Goal: Information Seeking & Learning: Learn about a topic

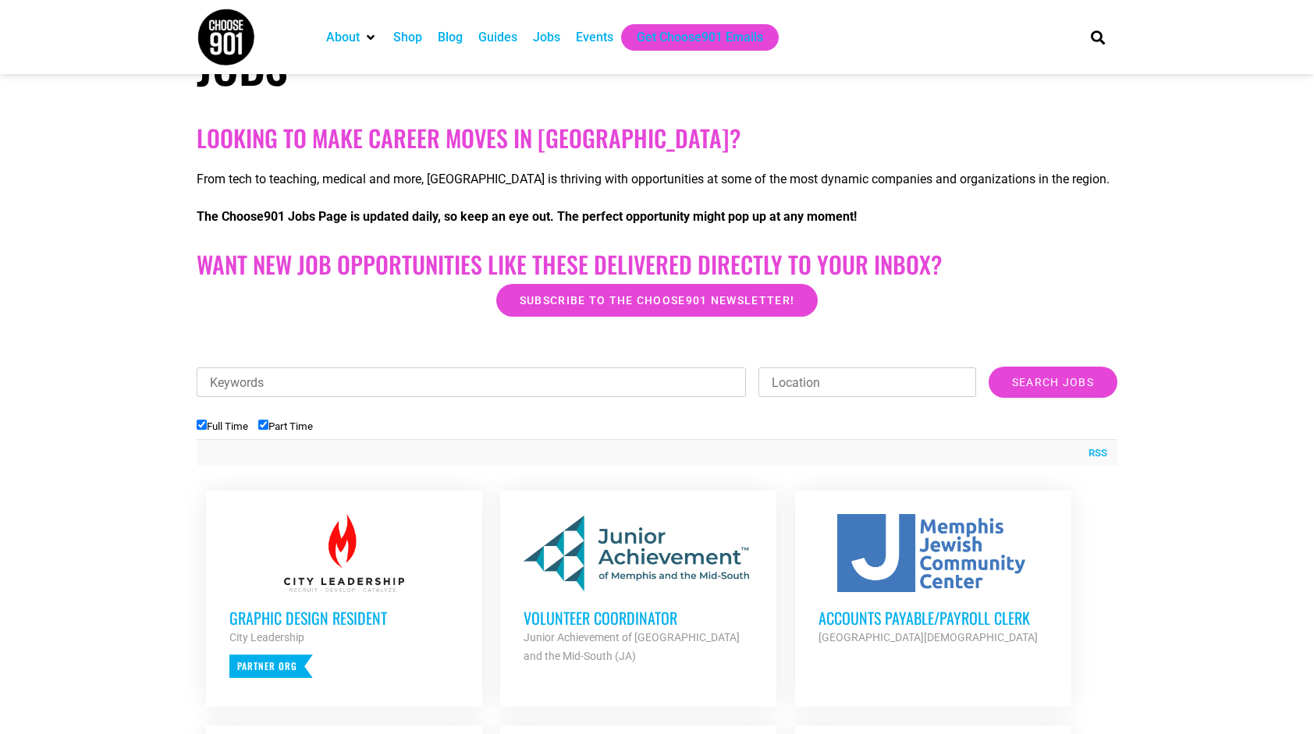
scroll to position [277, 0]
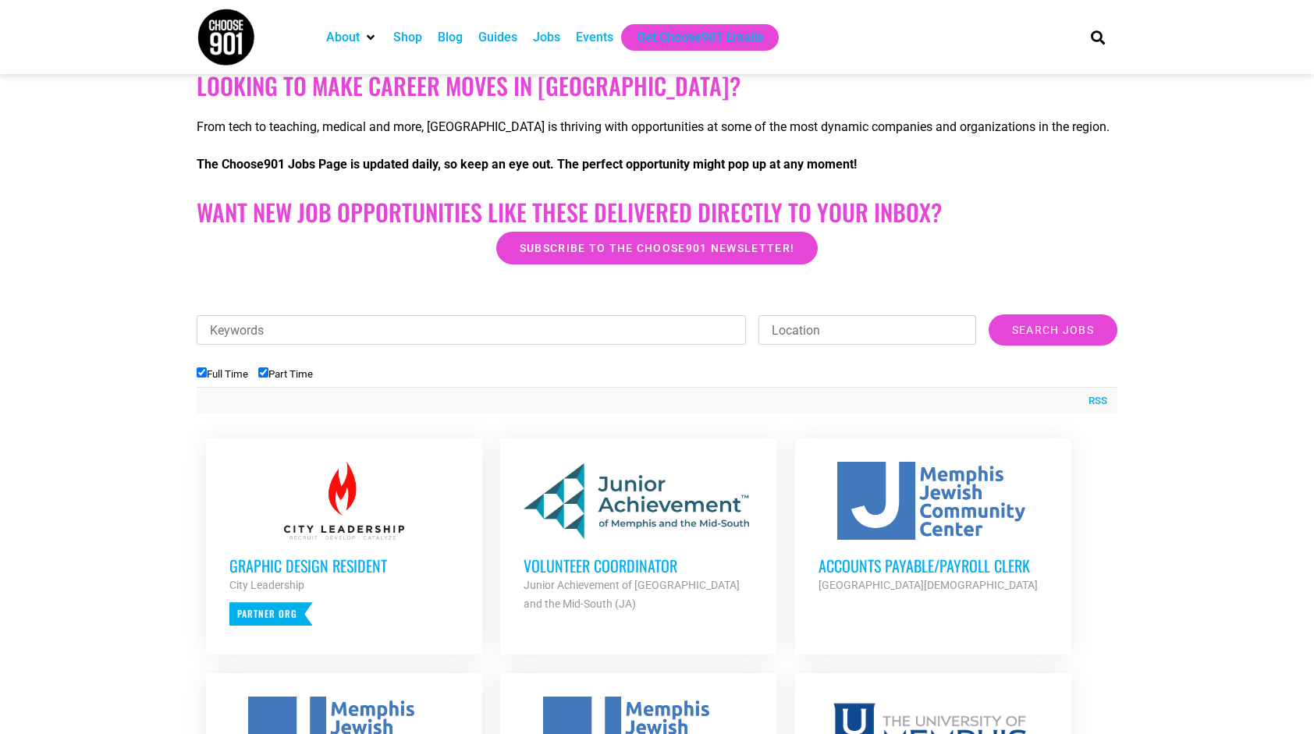
click at [350, 576] on h3 "Graphic Design Resident" at bounding box center [343, 566] width 229 height 20
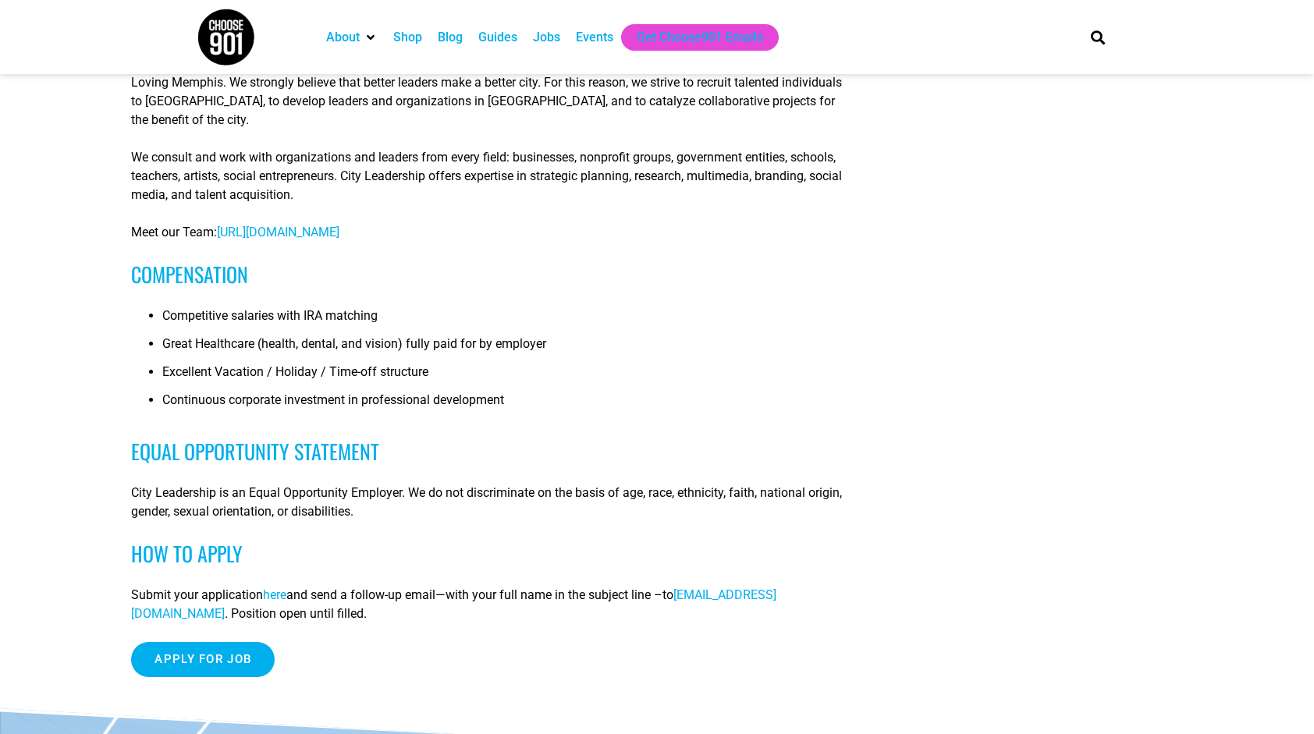
scroll to position [986, 0]
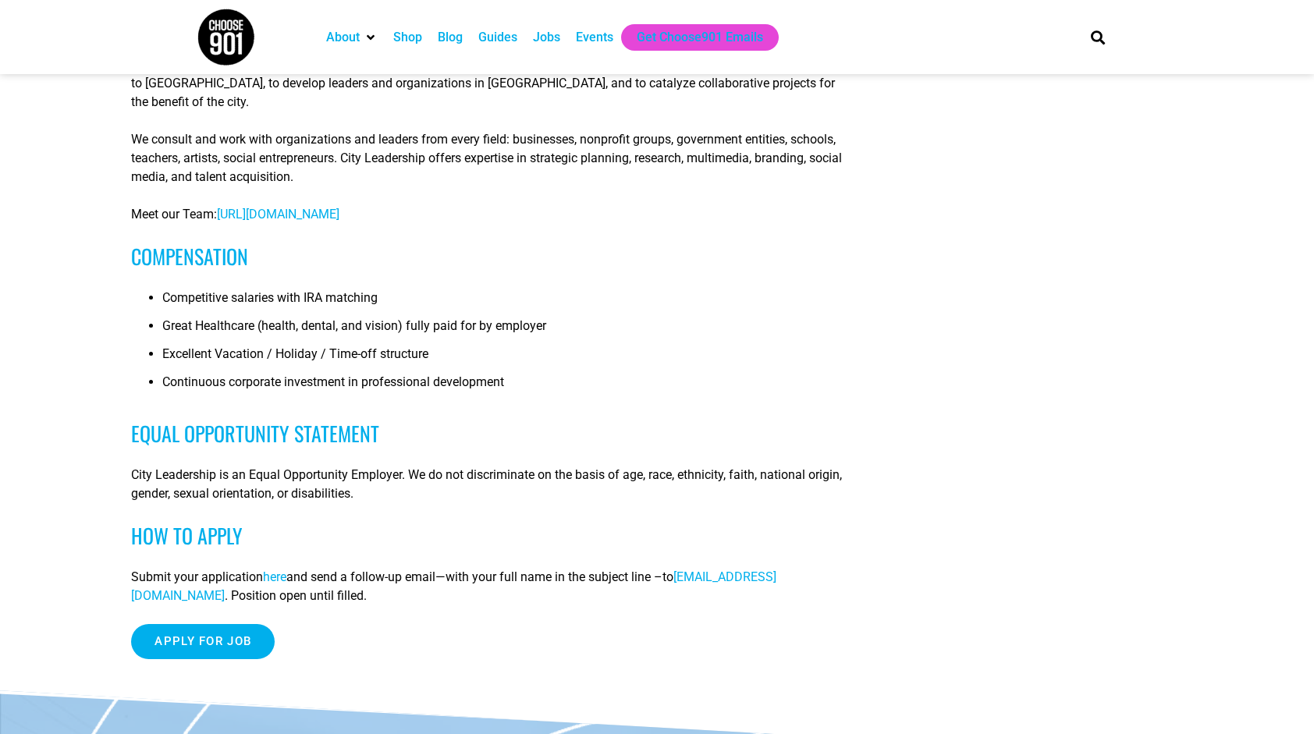
click at [284, 575] on span "here" at bounding box center [274, 577] width 23 height 15
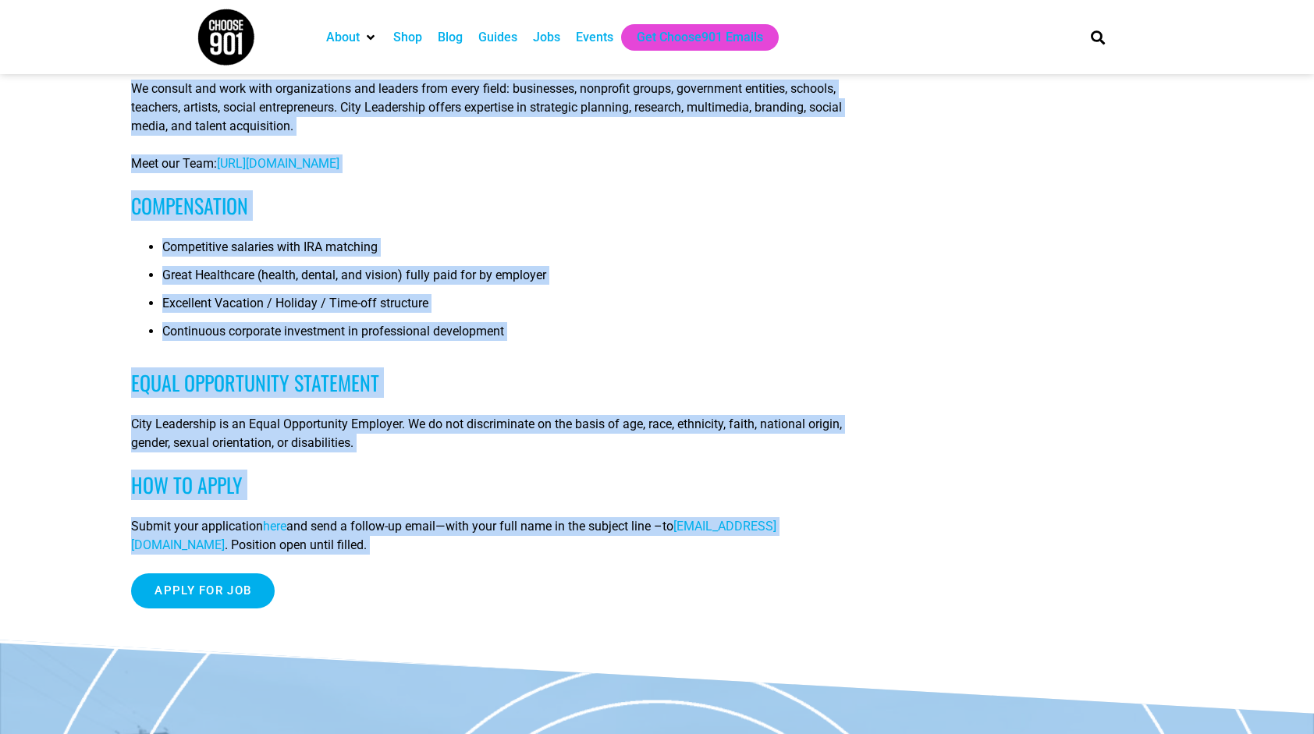
scroll to position [1434, 0]
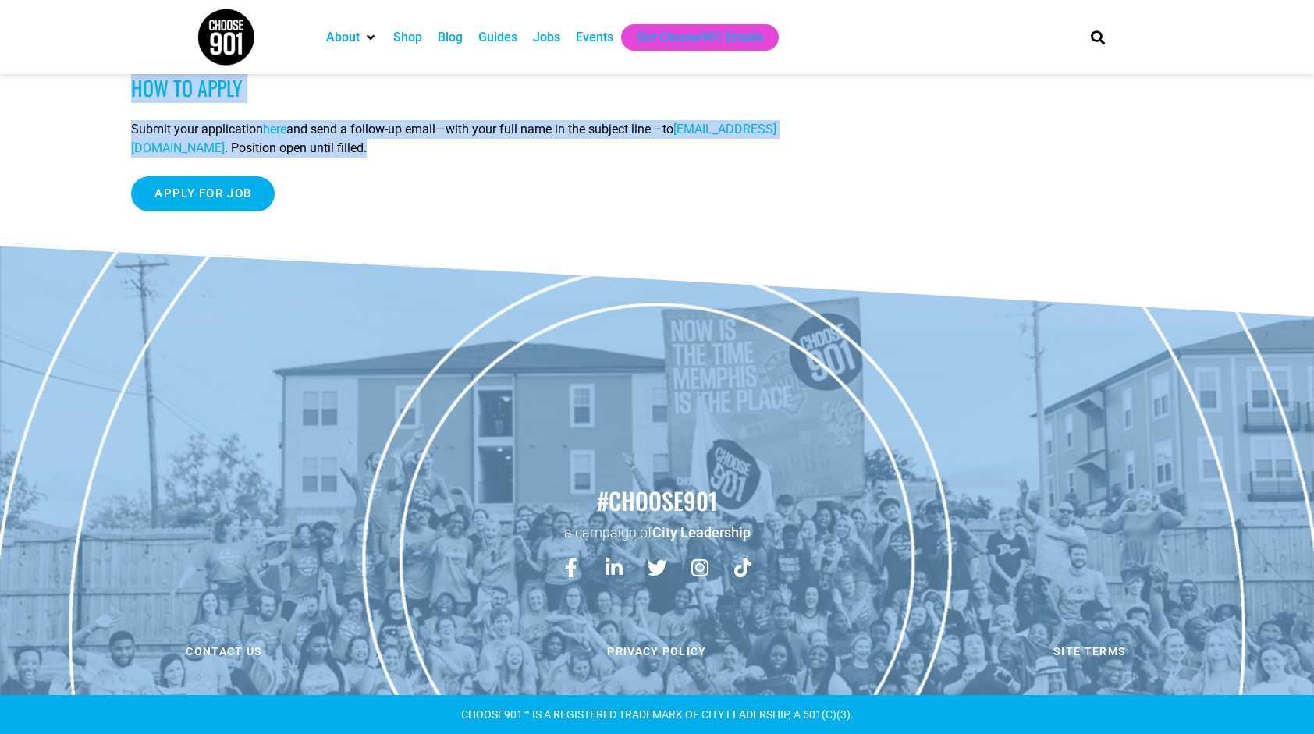
drag, startPoint x: 131, startPoint y: 123, endPoint x: 748, endPoint y: 158, distance: 617.5
copy article "Graphic Design Resident Objective The Graphic Design Resident will serve as a c…"
click at [801, 205] on div "Apply for job To apply for this job please visit airtable.com ." at bounding box center [489, 193] width 716 height 35
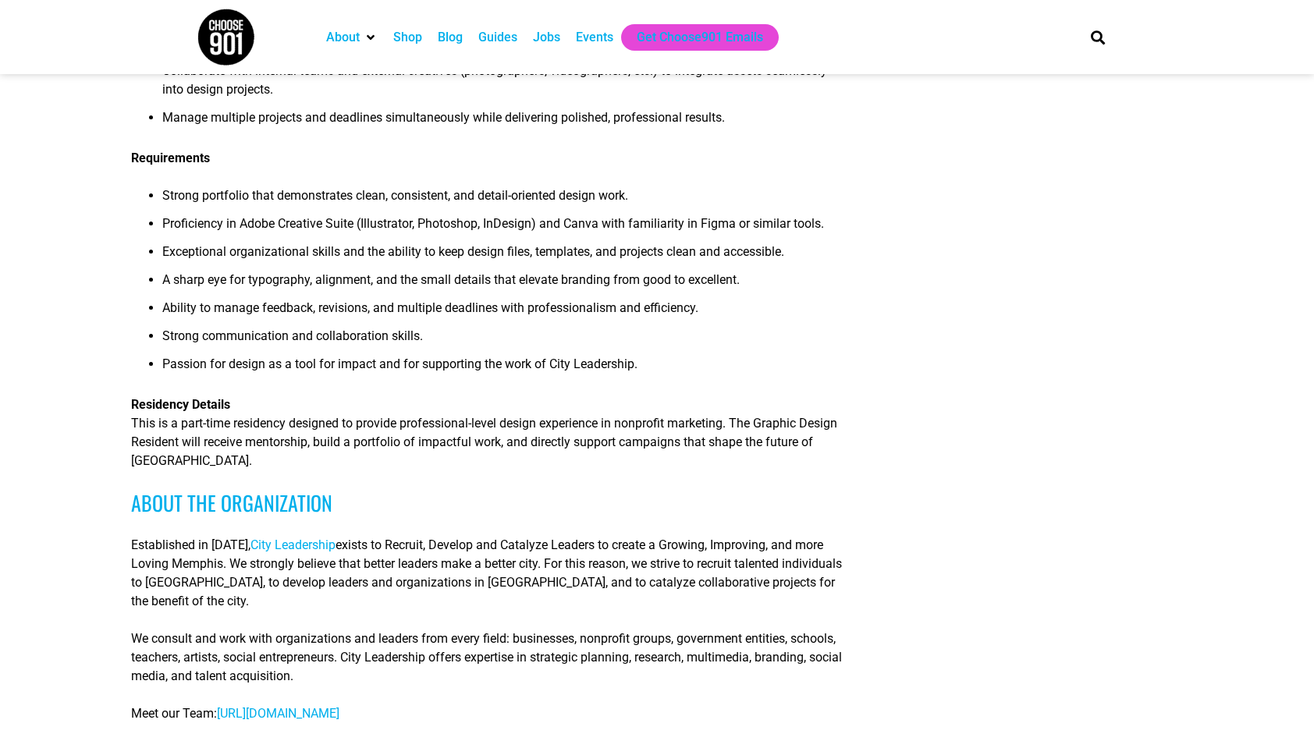
scroll to position [490, 0]
